Goal: Task Accomplishment & Management: Manage account settings

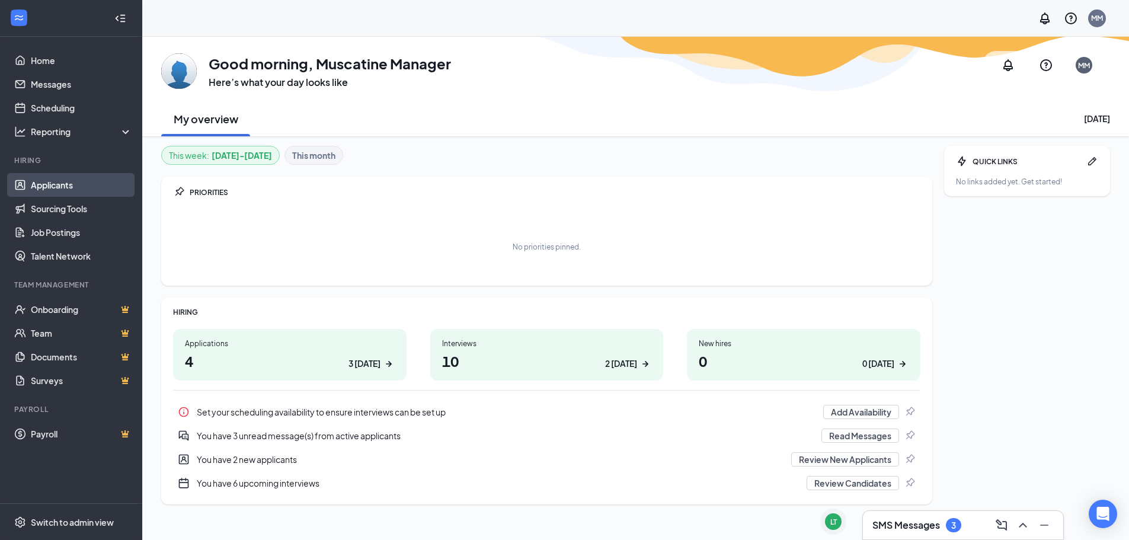
click at [84, 184] on link "Applicants" at bounding box center [81, 185] width 101 height 24
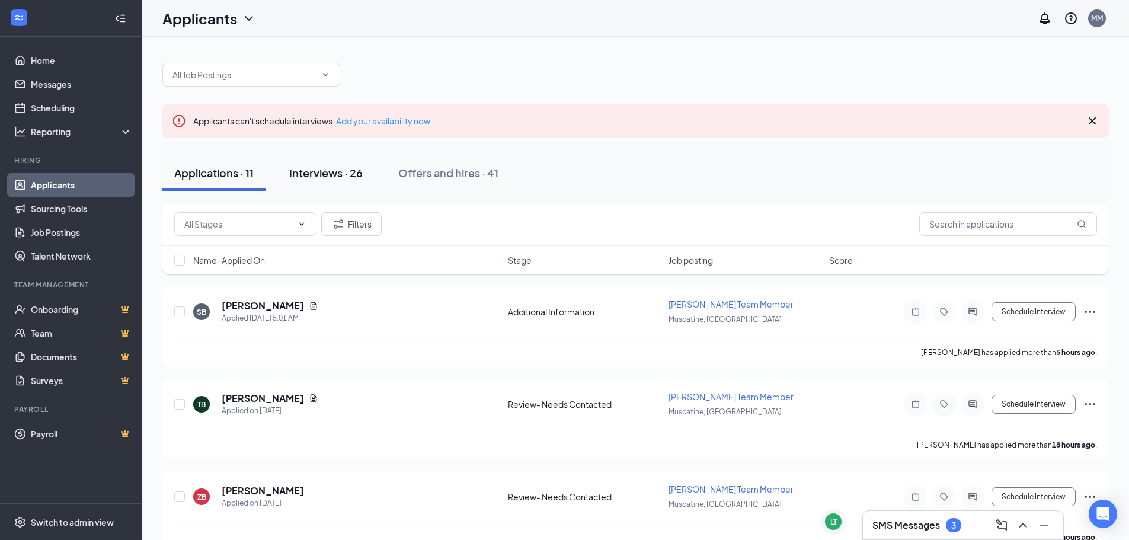
click at [318, 172] on div "Interviews · 26" at bounding box center [325, 172] width 73 height 15
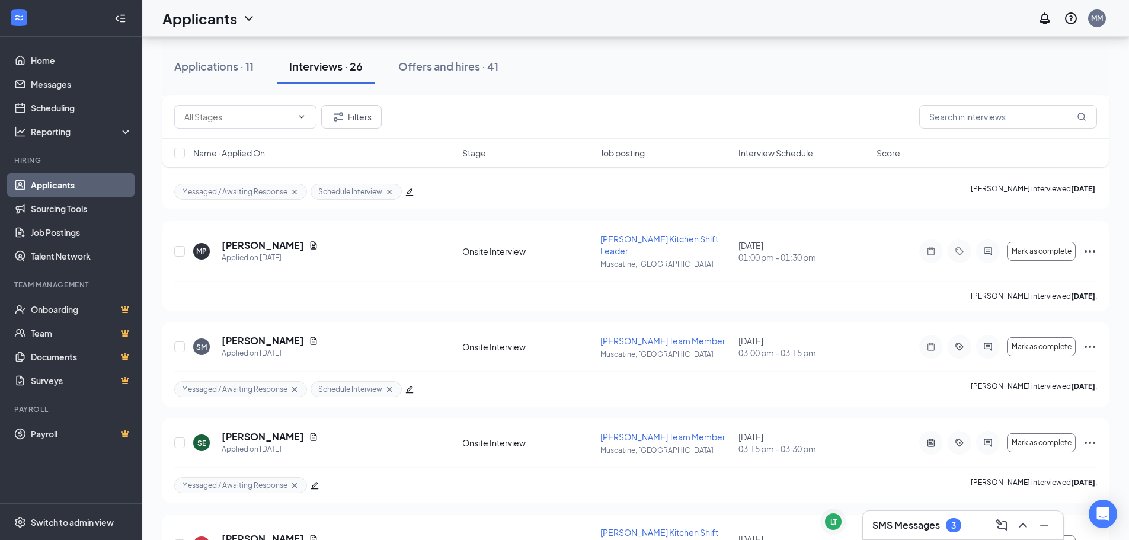
scroll to position [1837, 0]
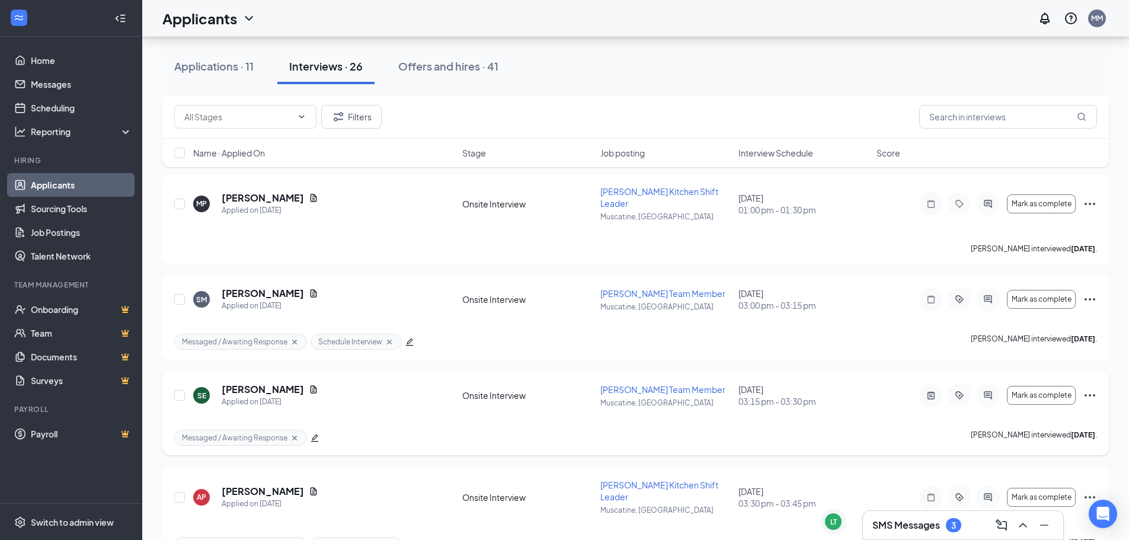
click at [381, 383] on div "SE [PERSON_NAME] Applied on [DATE]" at bounding box center [324, 395] width 262 height 25
